Goal: Find specific page/section: Find specific page/section

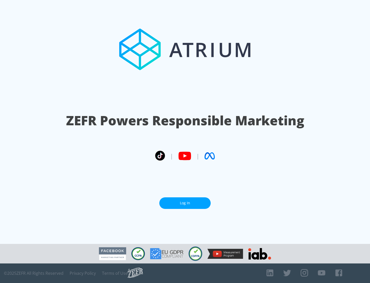
click at [185, 201] on link "Log In" at bounding box center [184, 203] width 51 height 12
